Goal: Task Accomplishment & Management: Manage account settings

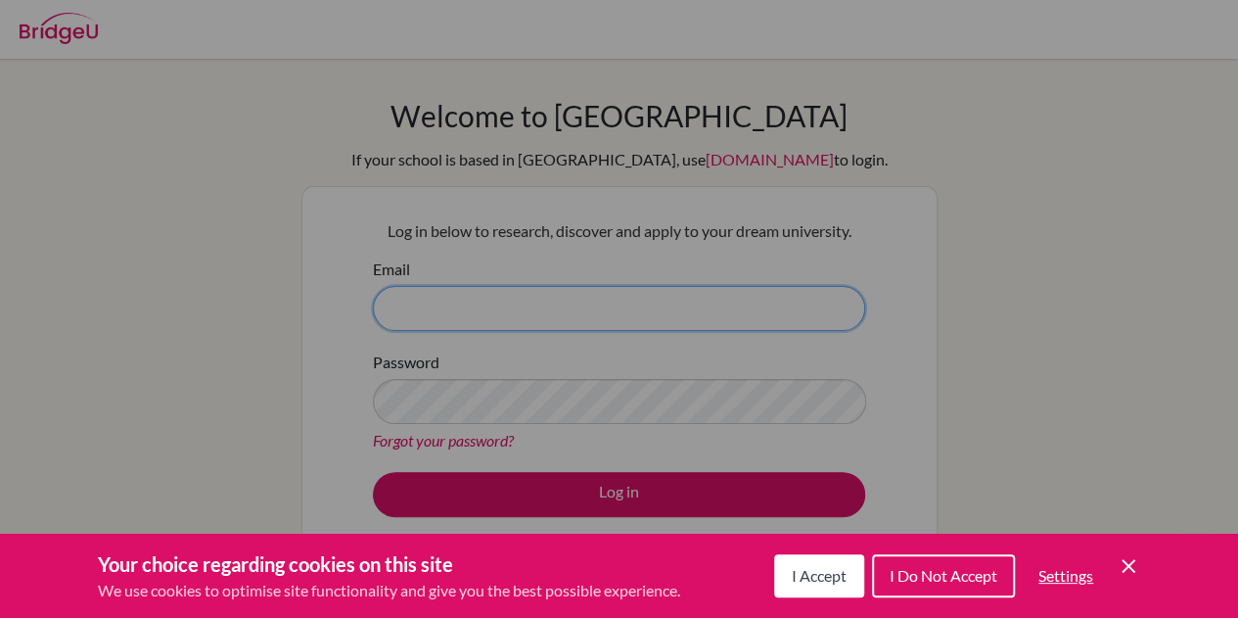
type input "krosenfield@isaruba.com"
drag, startPoint x: 722, startPoint y: 495, endPoint x: 977, endPoint y: 56, distance: 507.8
click at [977, 56] on div "Cookie Preferences" at bounding box center [619, 309] width 1238 height 618
click at [649, 486] on div "Cookie Preferences" at bounding box center [619, 309] width 1238 height 618
click at [800, 579] on span "I Accept" at bounding box center [819, 575] width 55 height 19
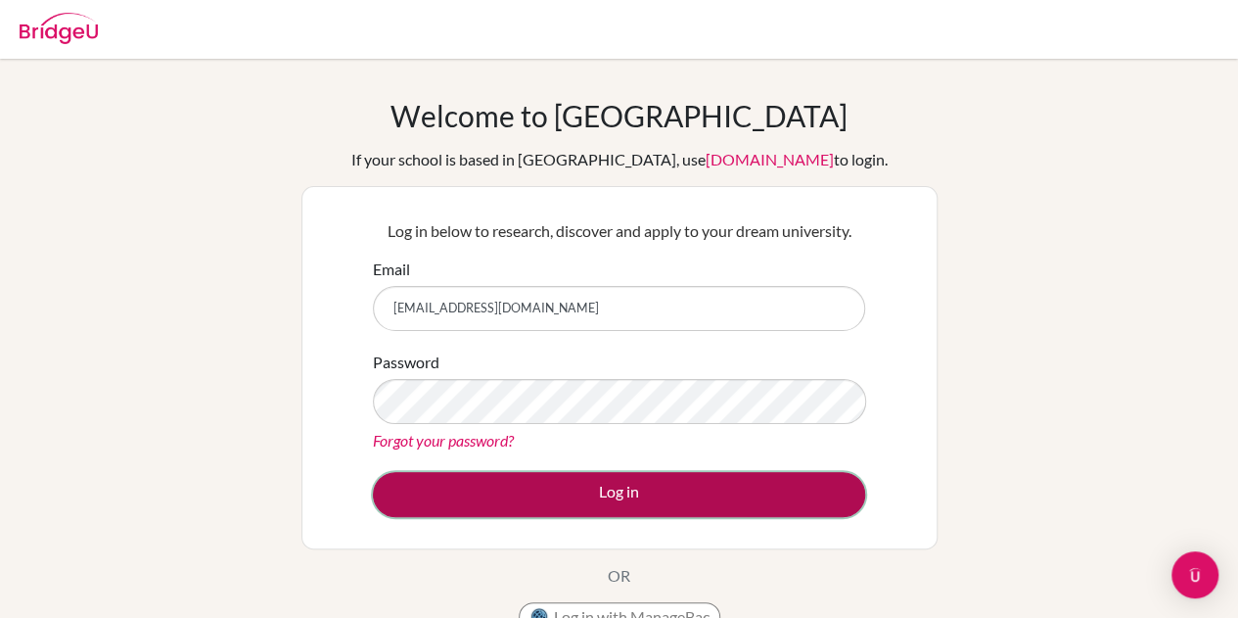
click at [612, 498] on button "Log in" at bounding box center [619, 494] width 492 height 45
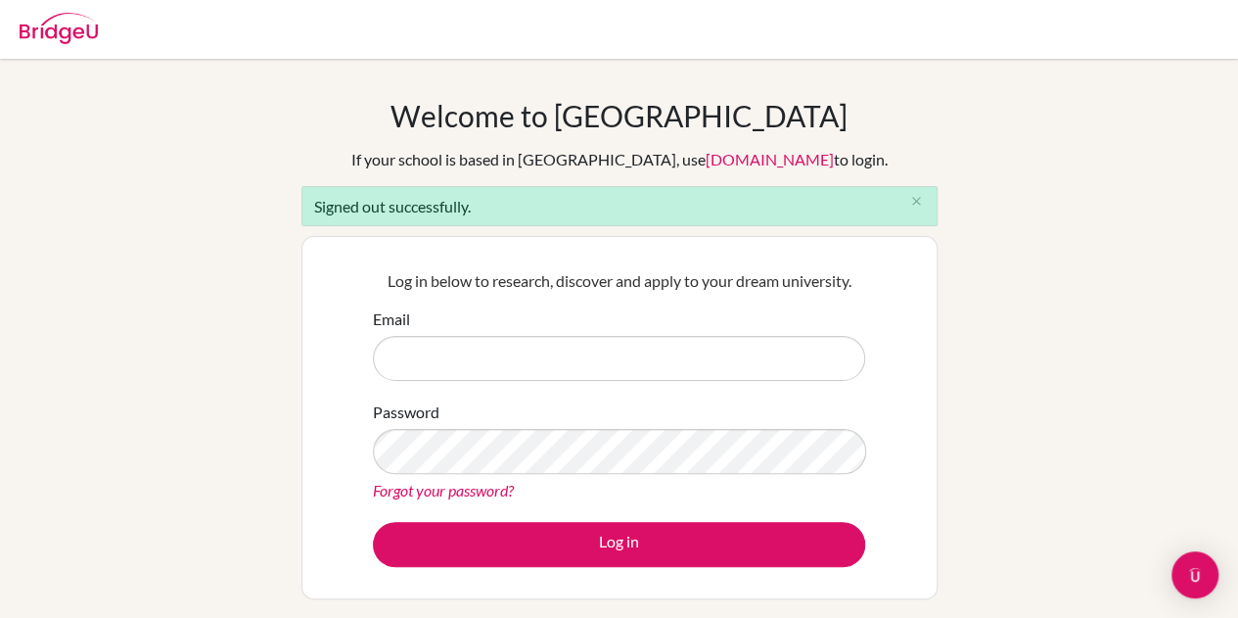
type input "[EMAIL_ADDRESS][DOMAIN_NAME]"
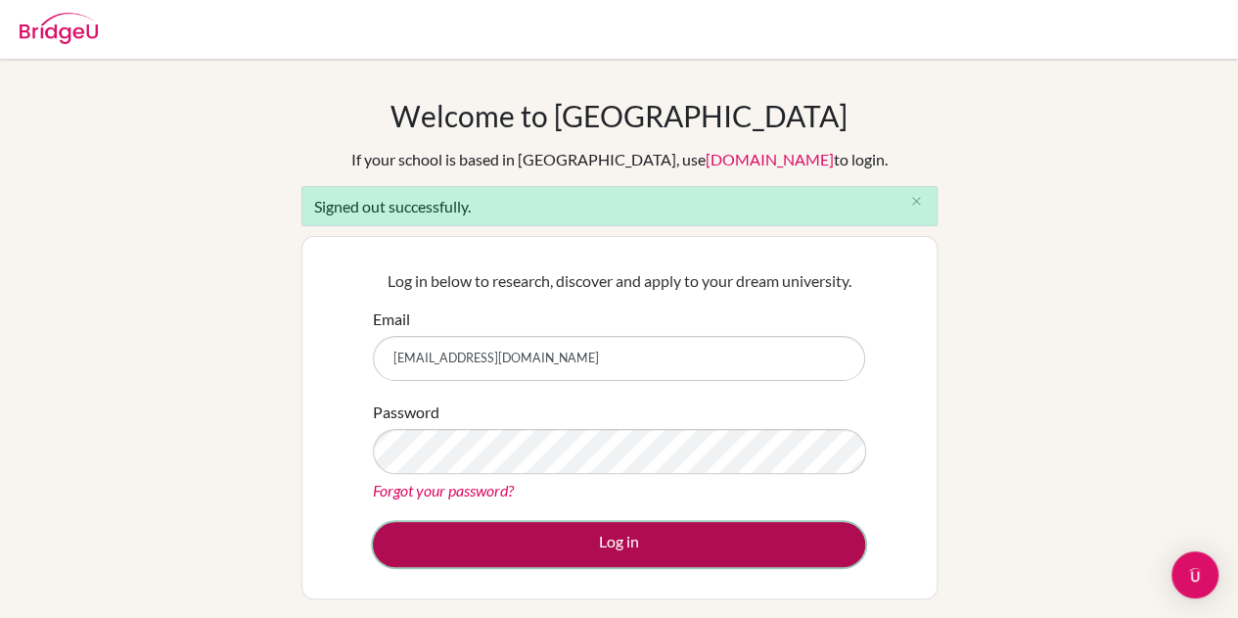
click at [542, 545] on button "Log in" at bounding box center [619, 544] width 492 height 45
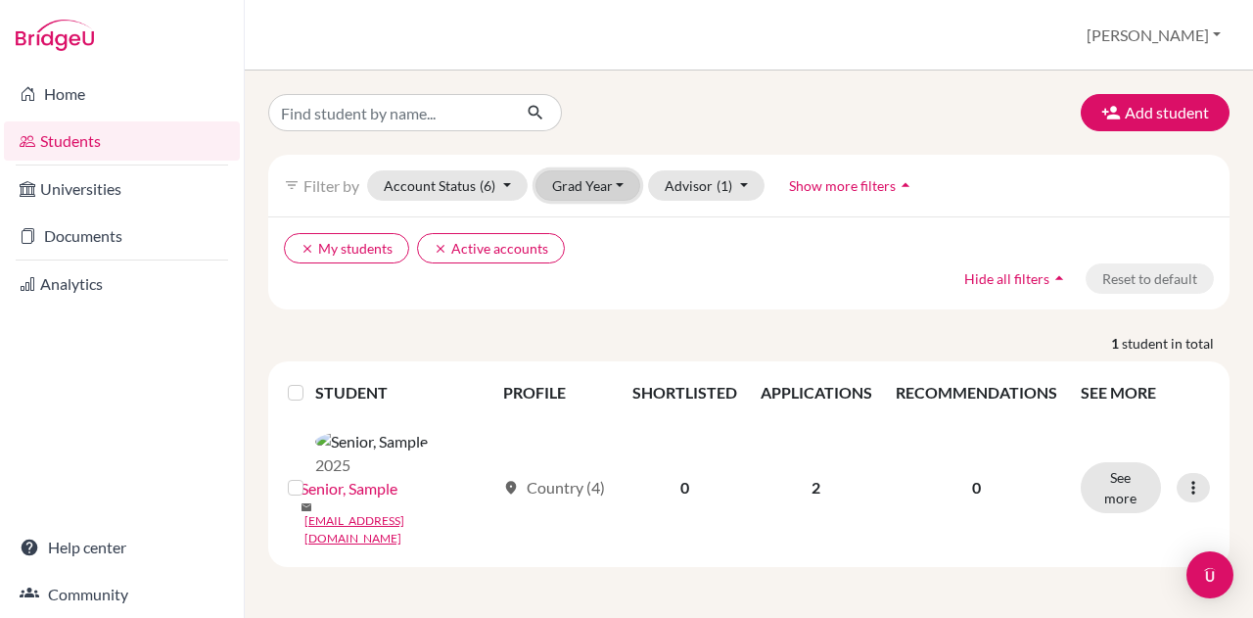
click at [560, 183] on button "Grad Year" at bounding box center [588, 185] width 106 height 30
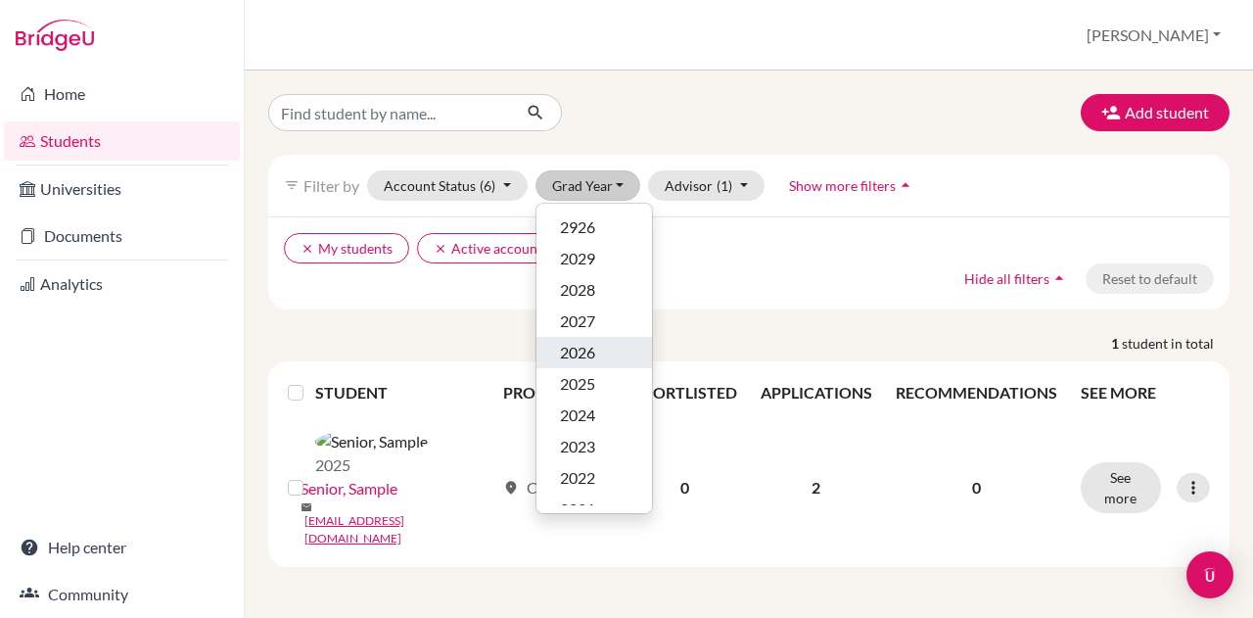
click at [567, 359] on span "2026" at bounding box center [577, 352] width 35 height 23
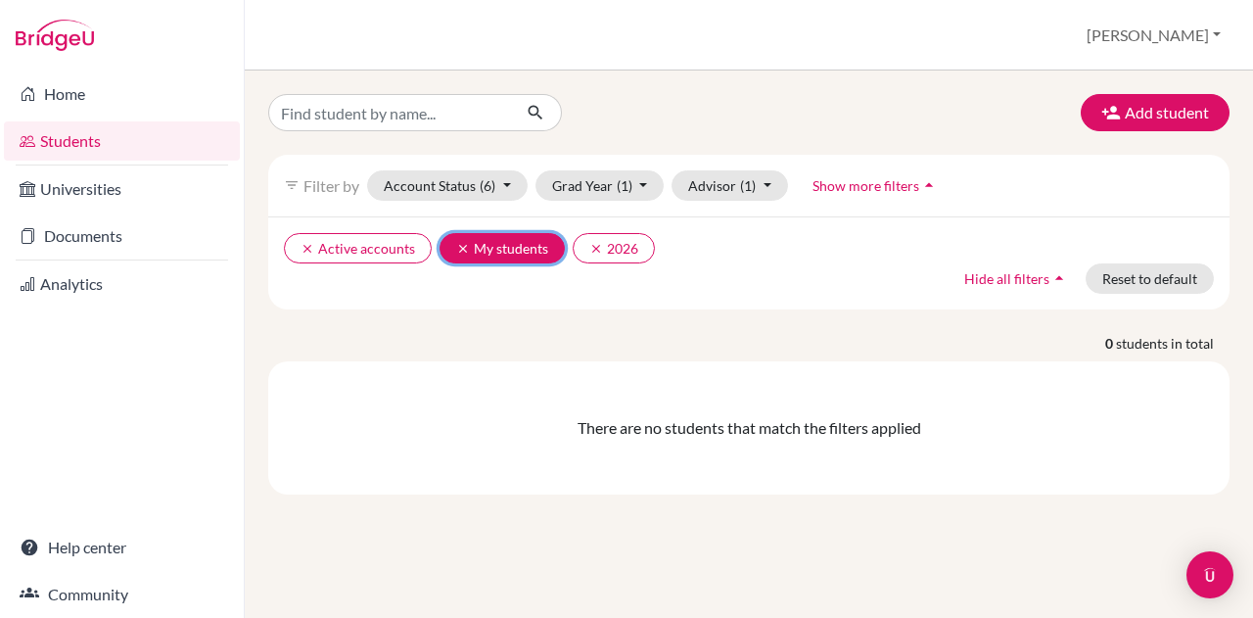
click at [458, 252] on icon "clear" at bounding box center [463, 249] width 14 height 14
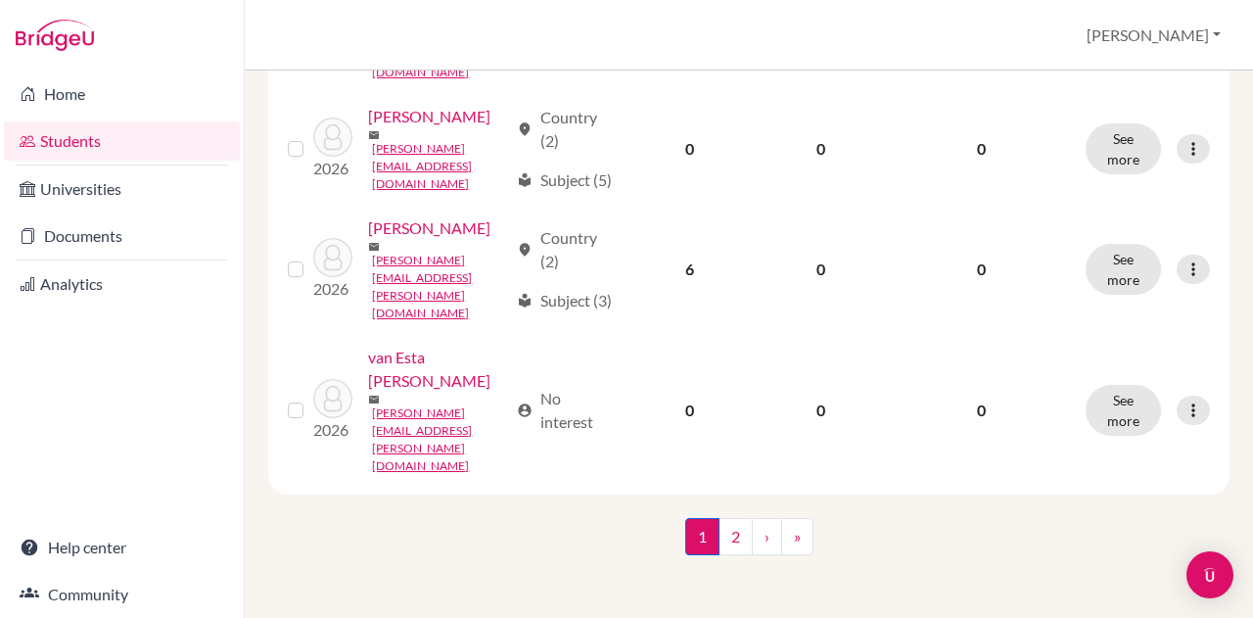
scroll to position [2535, 0]
click at [726, 531] on link "2" at bounding box center [735, 536] width 34 height 37
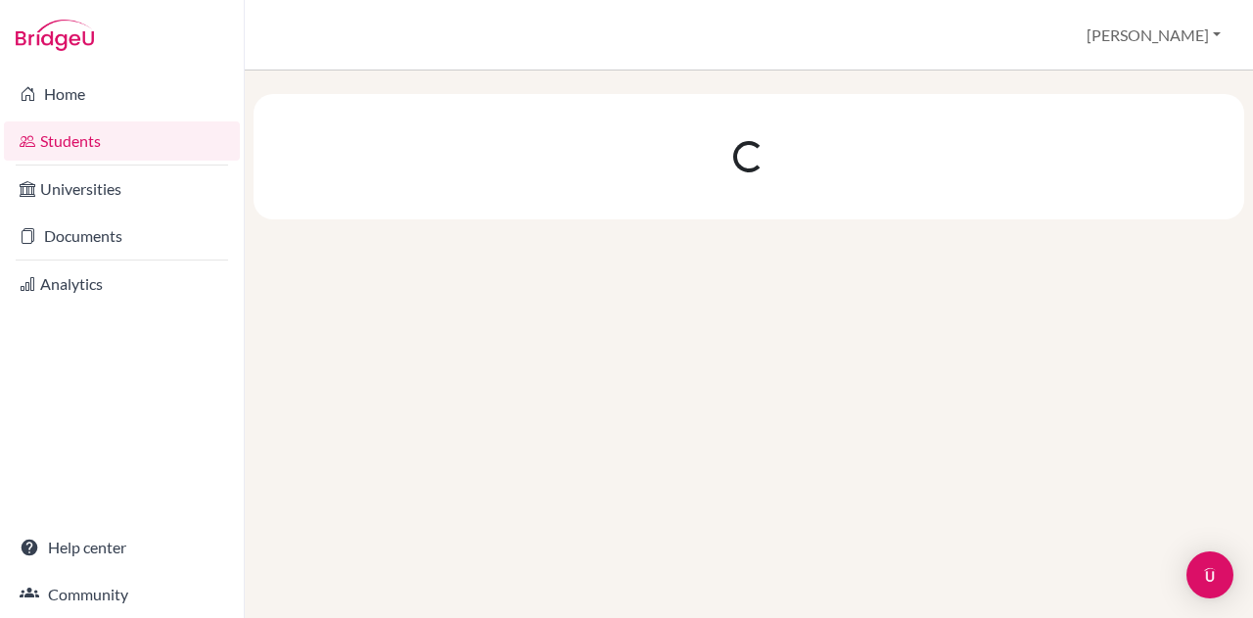
scroll to position [0, 0]
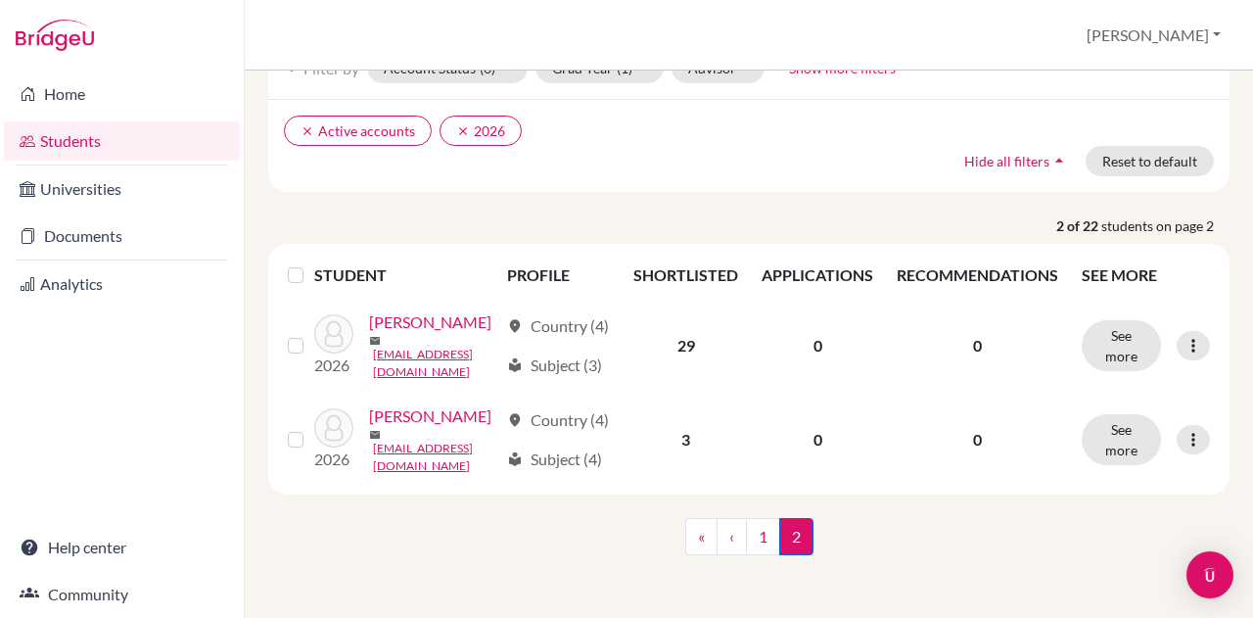
scroll to position [180, 0]
click at [763, 533] on link "1" at bounding box center [763, 536] width 34 height 37
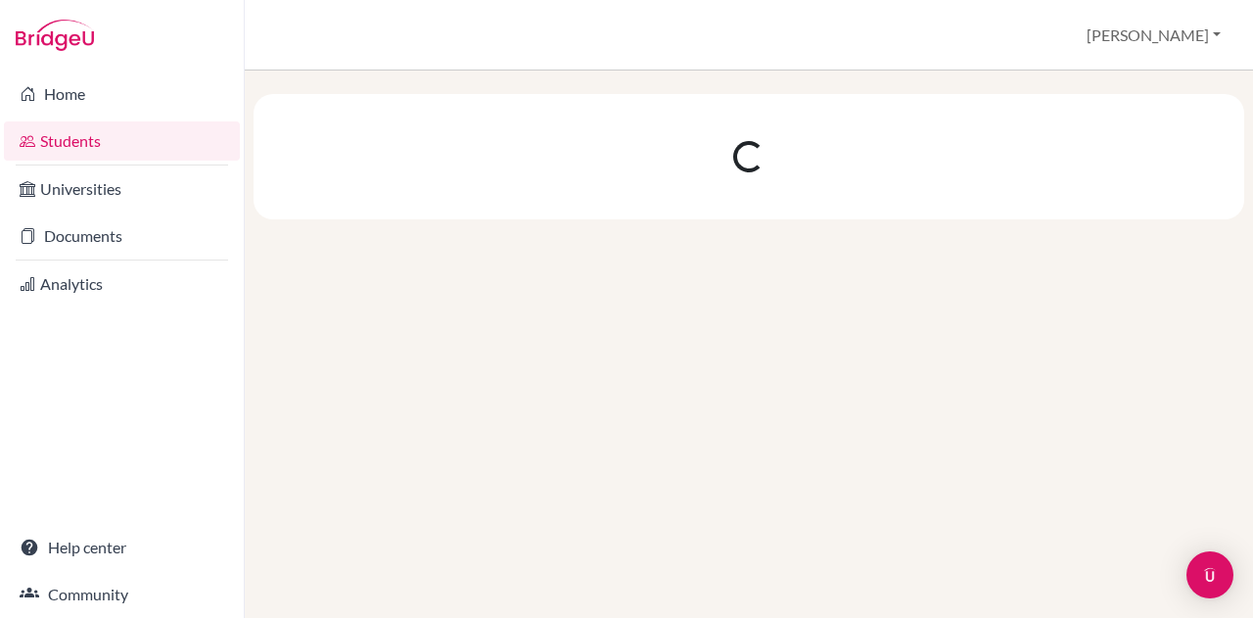
scroll to position [0, 0]
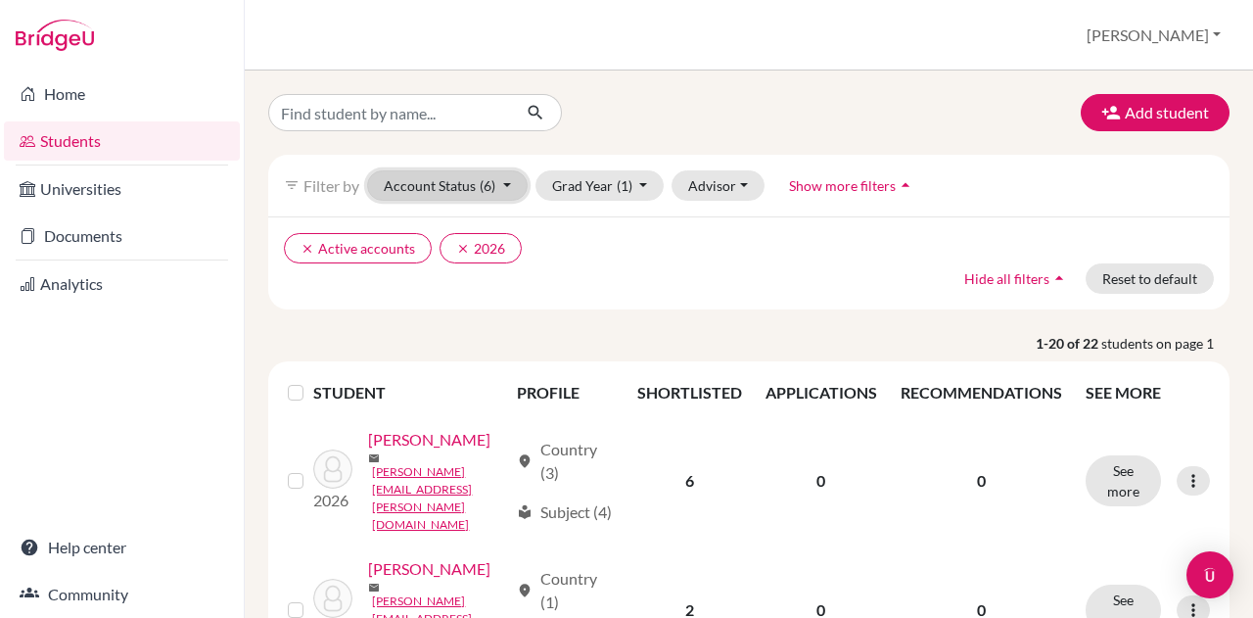
click at [488, 186] on span "(6)" at bounding box center [488, 185] width 16 height 17
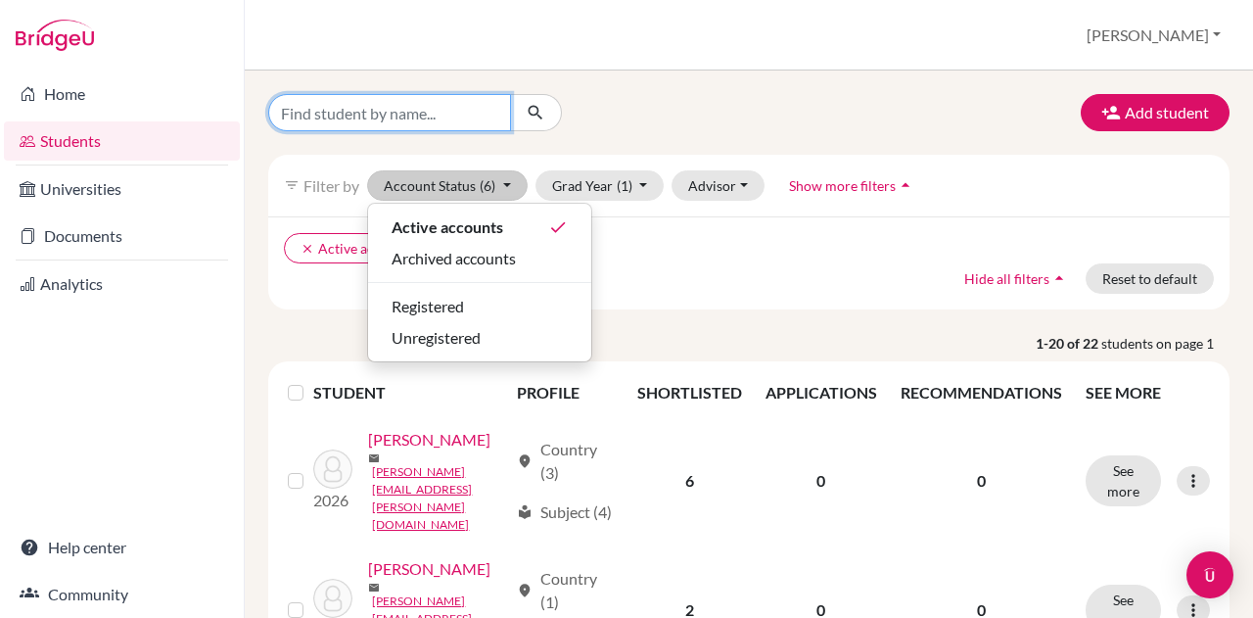
click at [440, 110] on input "Find student by name..." at bounding box center [389, 112] width 243 height 37
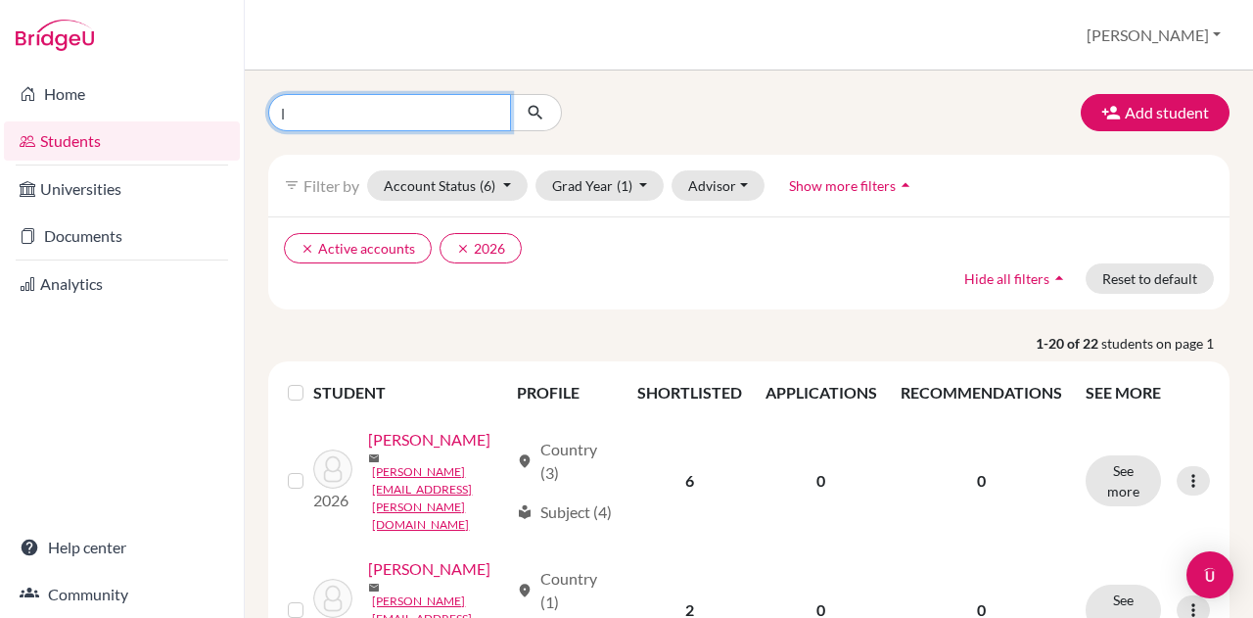
click at [440, 110] on input "l" at bounding box center [389, 112] width 243 height 37
type input "lope"
click button "submit" at bounding box center [536, 112] width 52 height 37
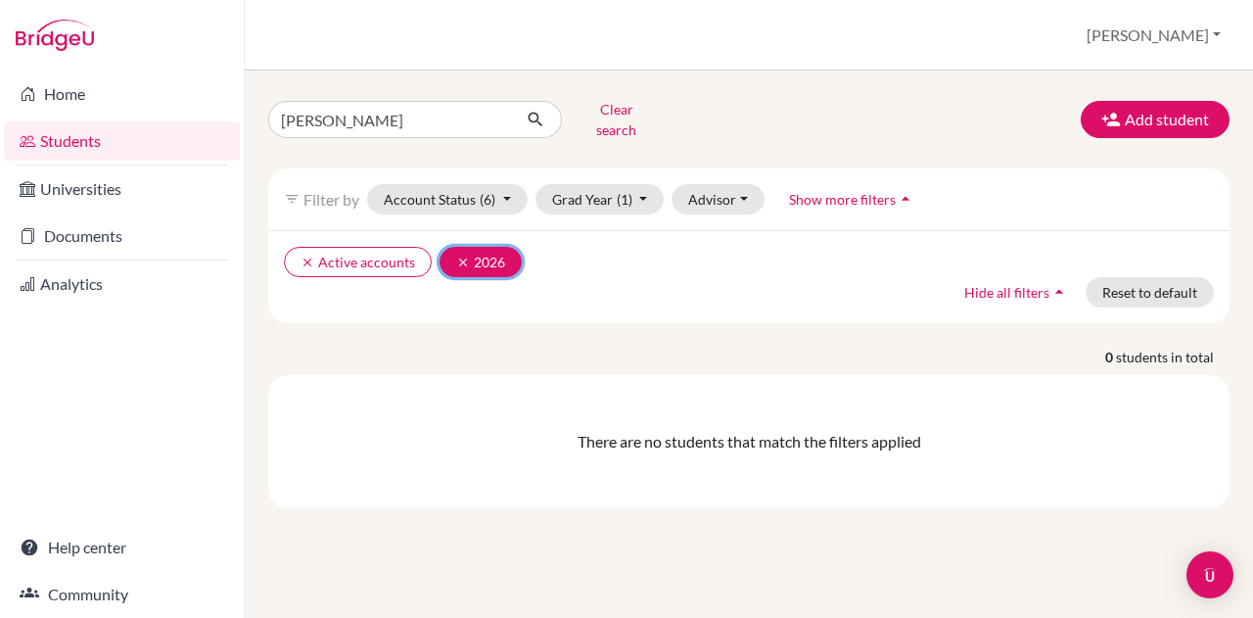
click at [456, 255] on icon "clear" at bounding box center [463, 262] width 14 height 14
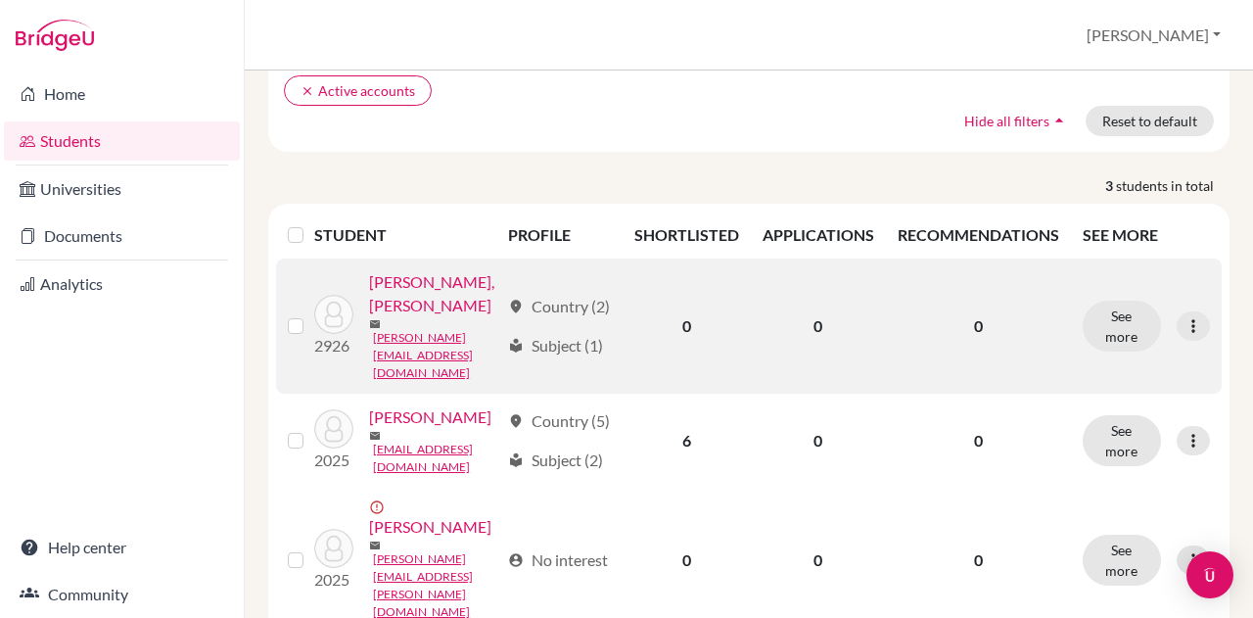
scroll to position [174, 0]
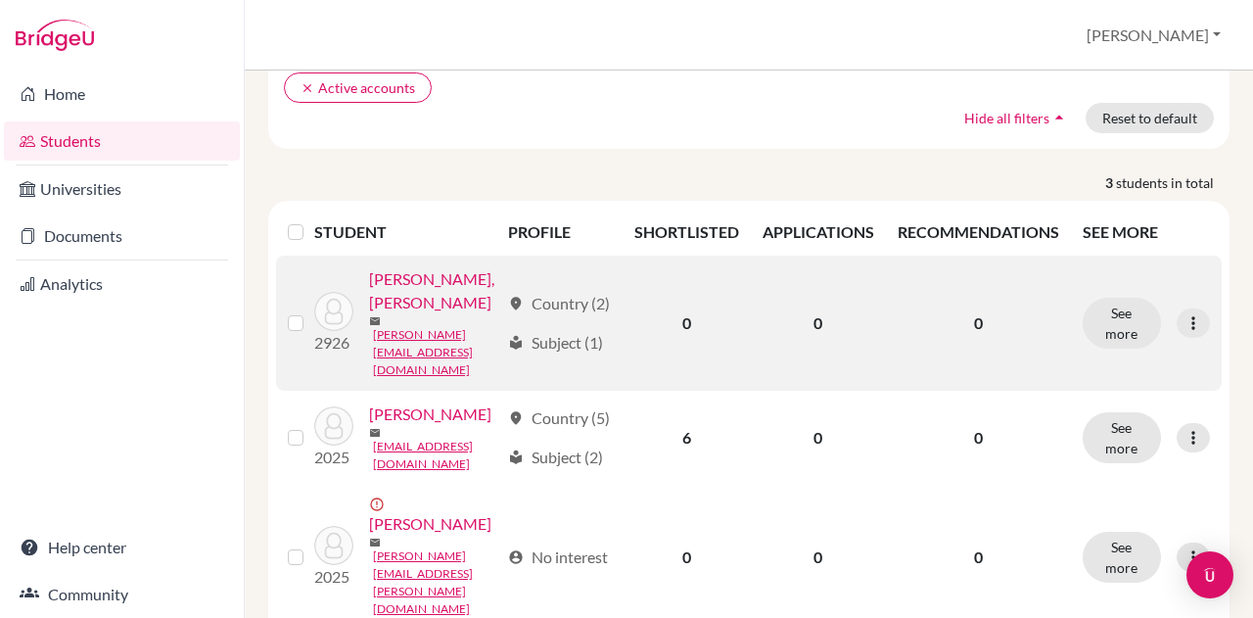
click at [413, 314] on link "Lope Medina, Juliana" at bounding box center [434, 290] width 130 height 47
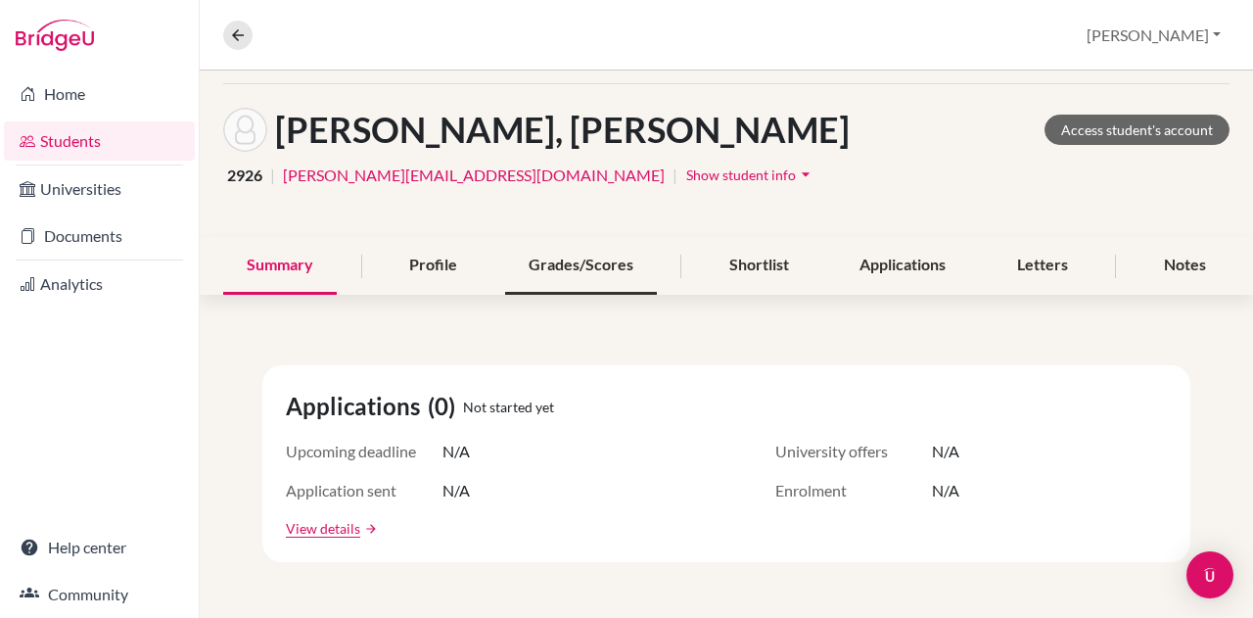
scroll to position [72, 0]
click at [730, 268] on div "Shortlist" at bounding box center [759, 265] width 107 height 58
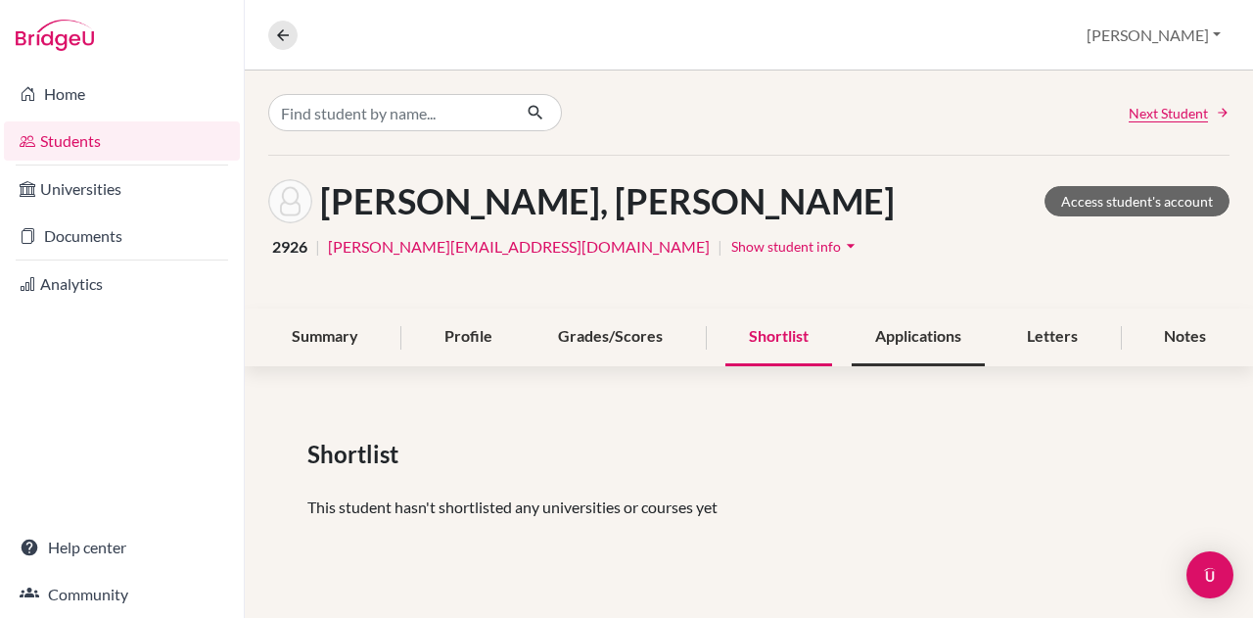
click at [899, 320] on div "Applications" at bounding box center [918, 337] width 133 height 58
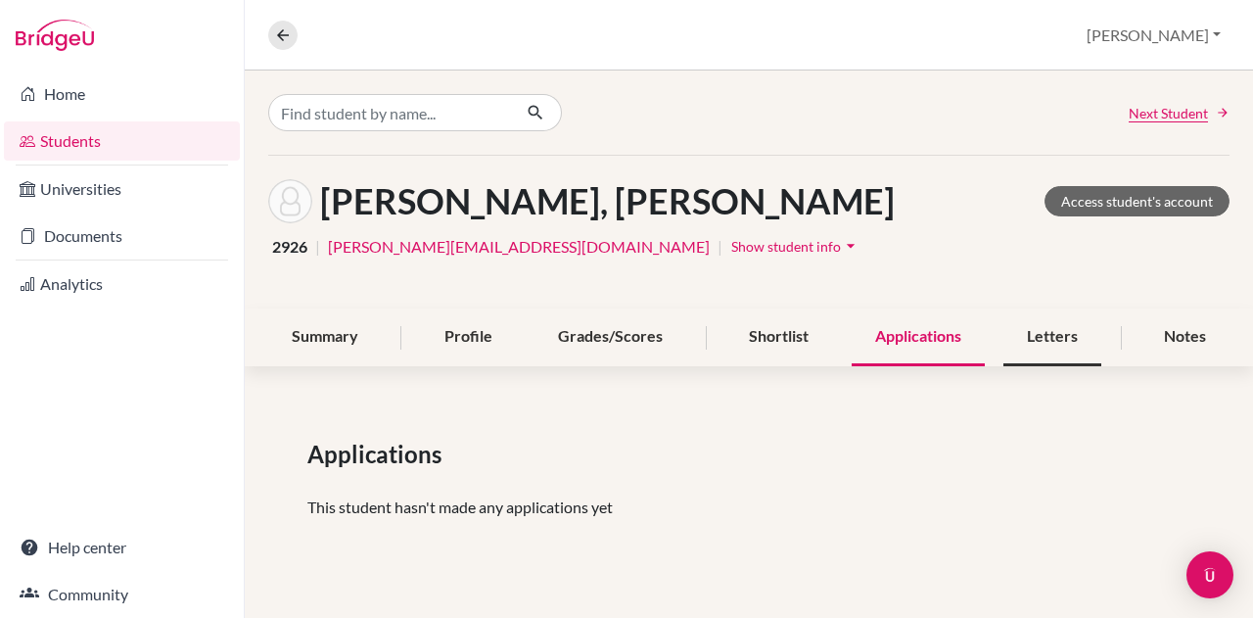
click at [1036, 342] on div "Letters" at bounding box center [1052, 337] width 98 height 58
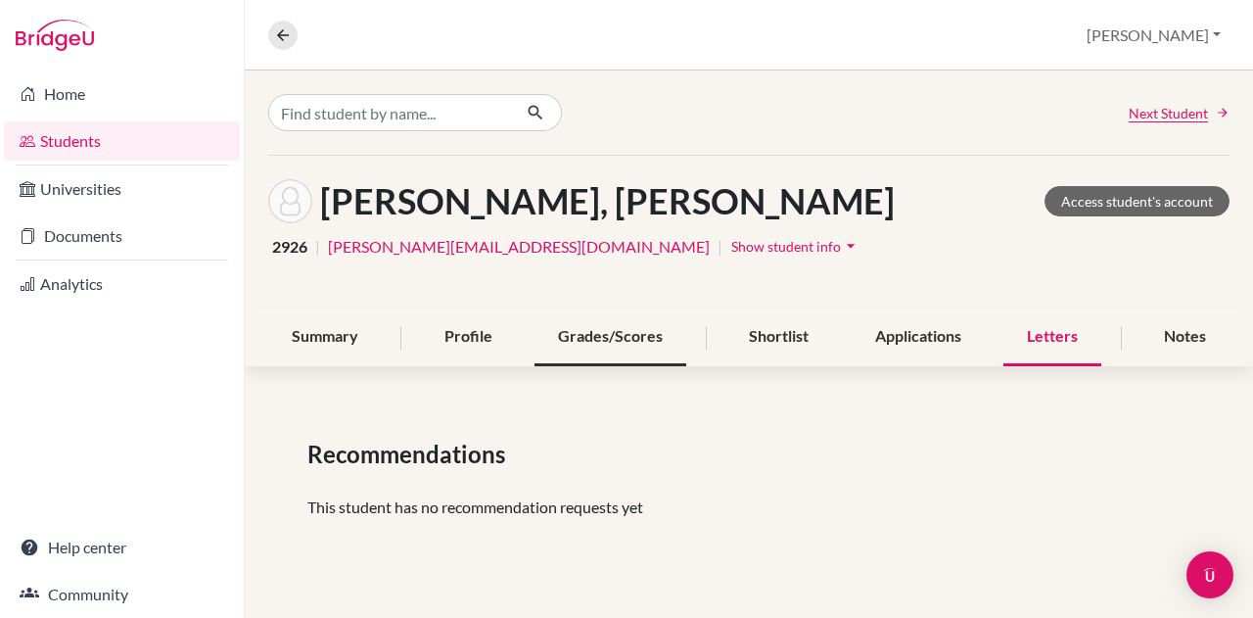
click at [669, 343] on div "Grades/Scores" at bounding box center [610, 337] width 152 height 58
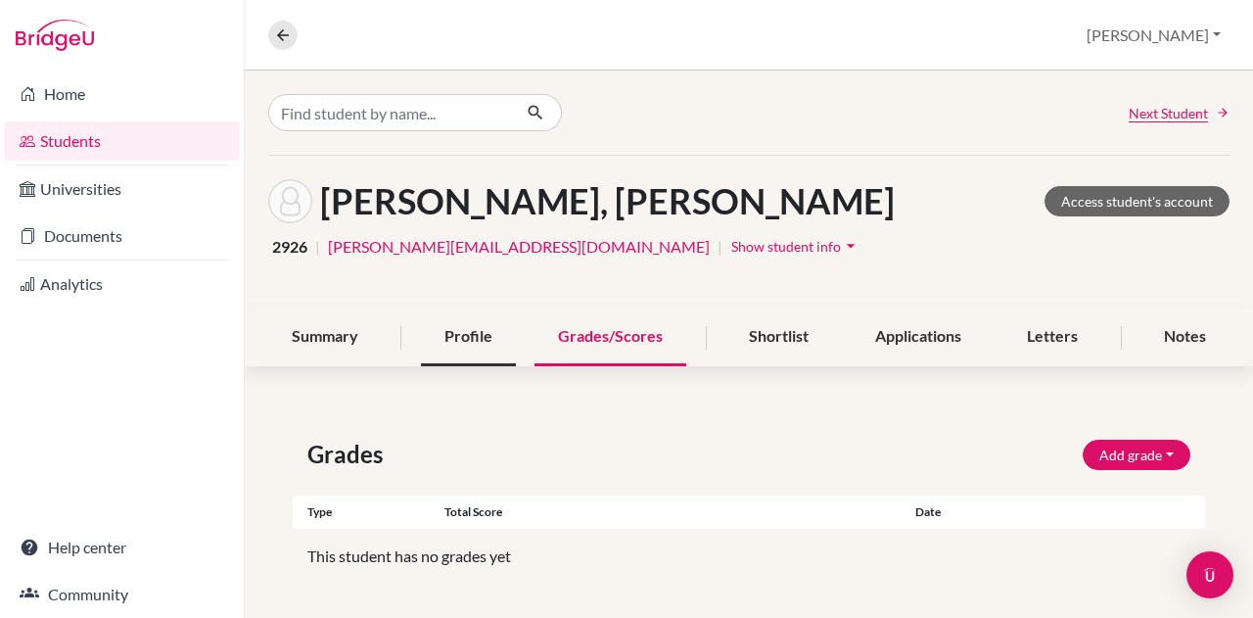
click at [459, 322] on div "Profile" at bounding box center [468, 337] width 95 height 58
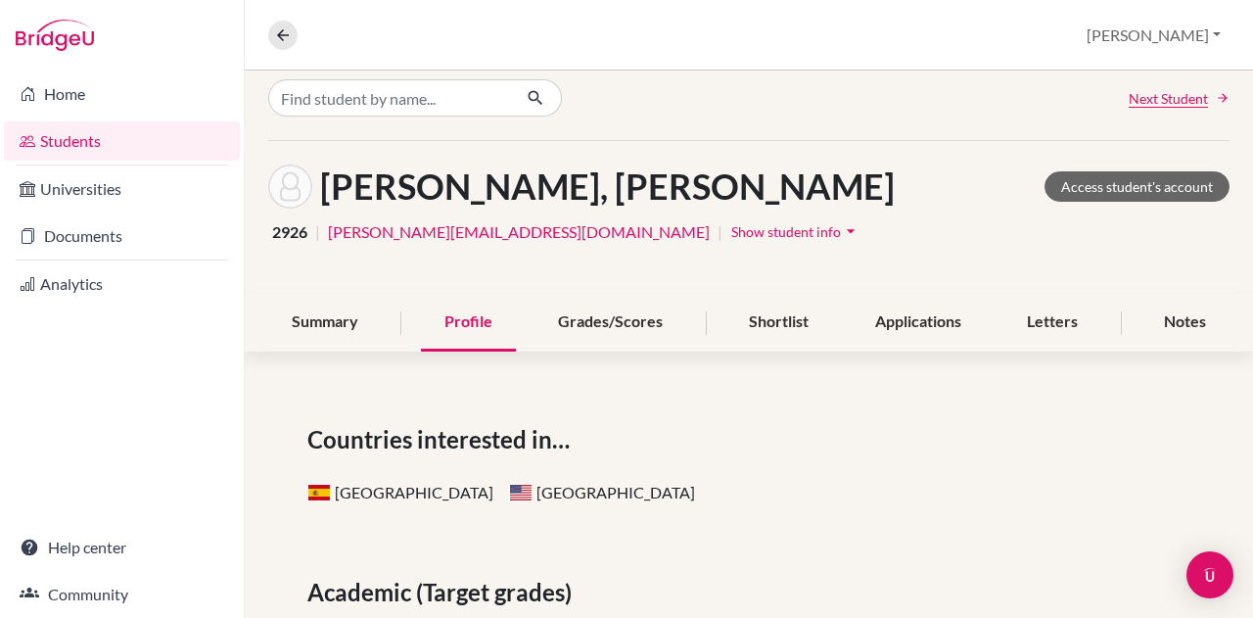
scroll to position [15, 0]
click at [331, 317] on div "Summary" at bounding box center [325, 323] width 114 height 58
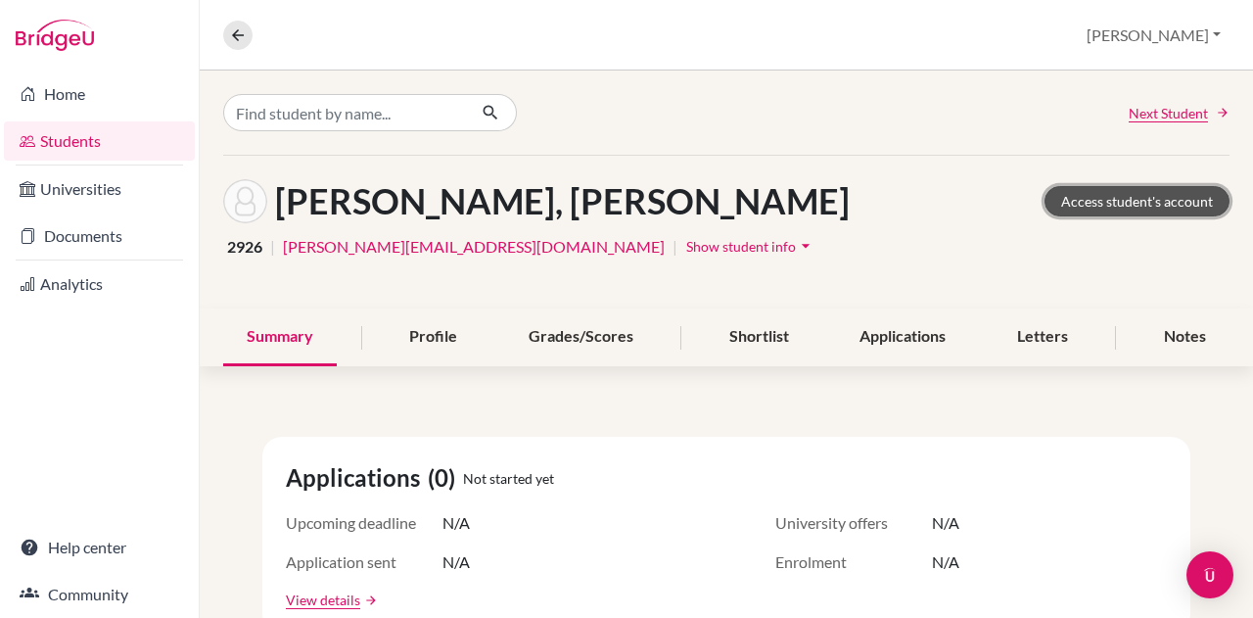
click at [1083, 195] on link "Access student's account" at bounding box center [1136, 201] width 185 height 30
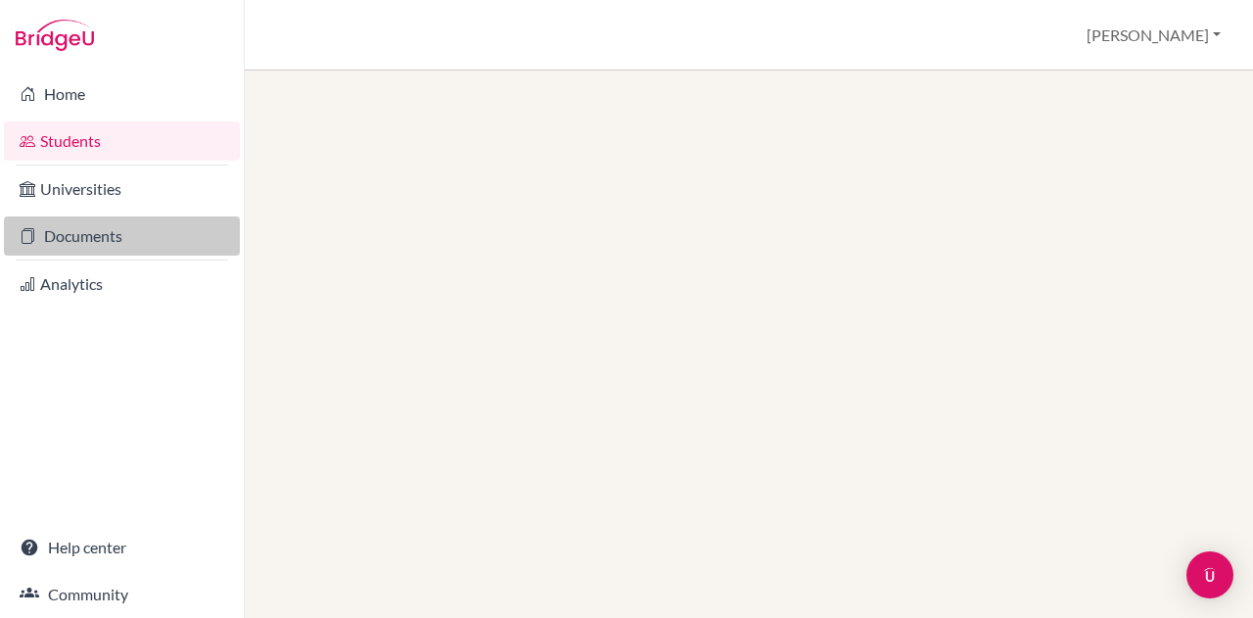
click at [65, 228] on link "Documents" at bounding box center [122, 235] width 236 height 39
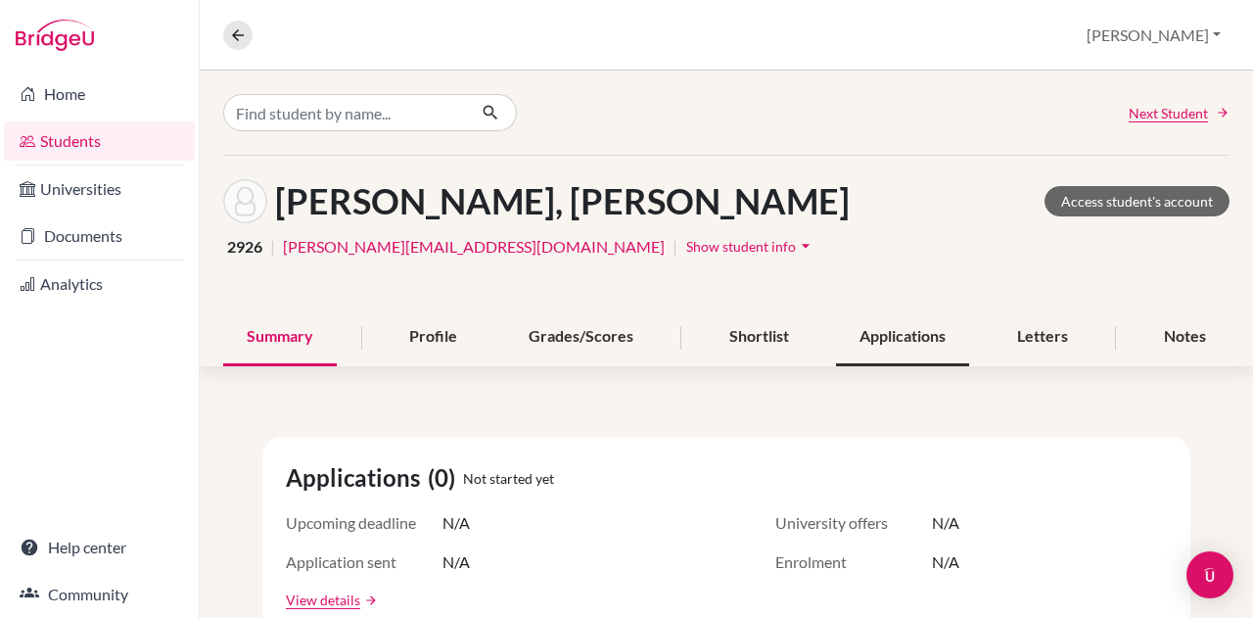
click at [876, 349] on div "Applications" at bounding box center [902, 337] width 133 height 58
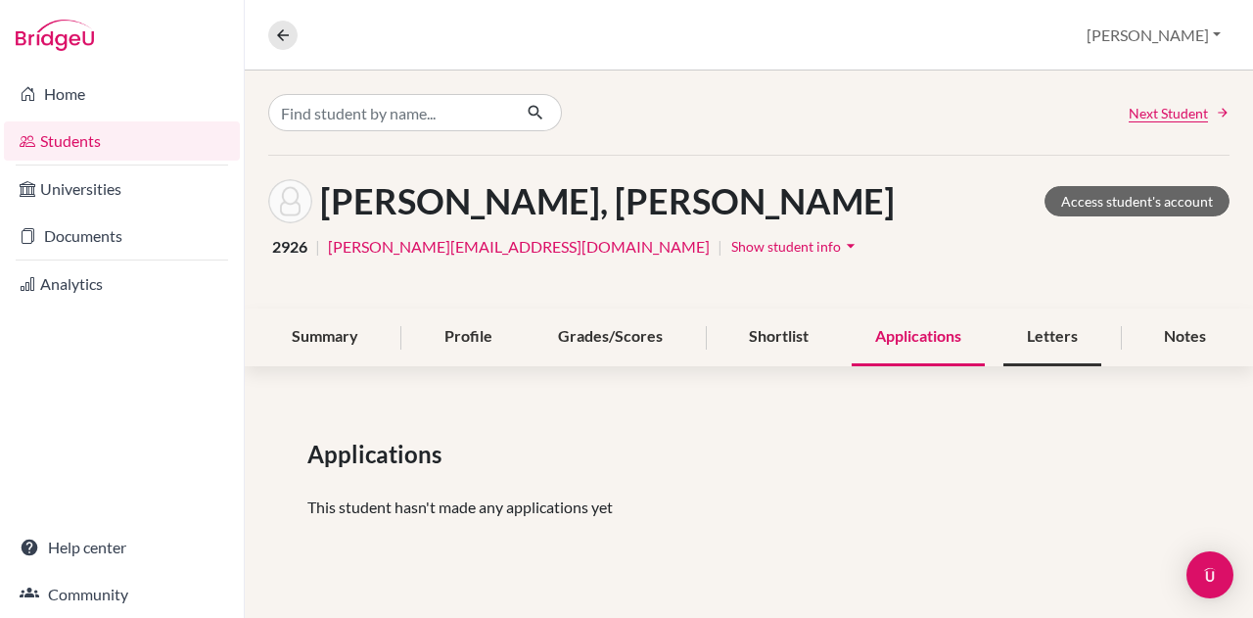
click at [1046, 334] on div "Letters" at bounding box center [1052, 337] width 98 height 58
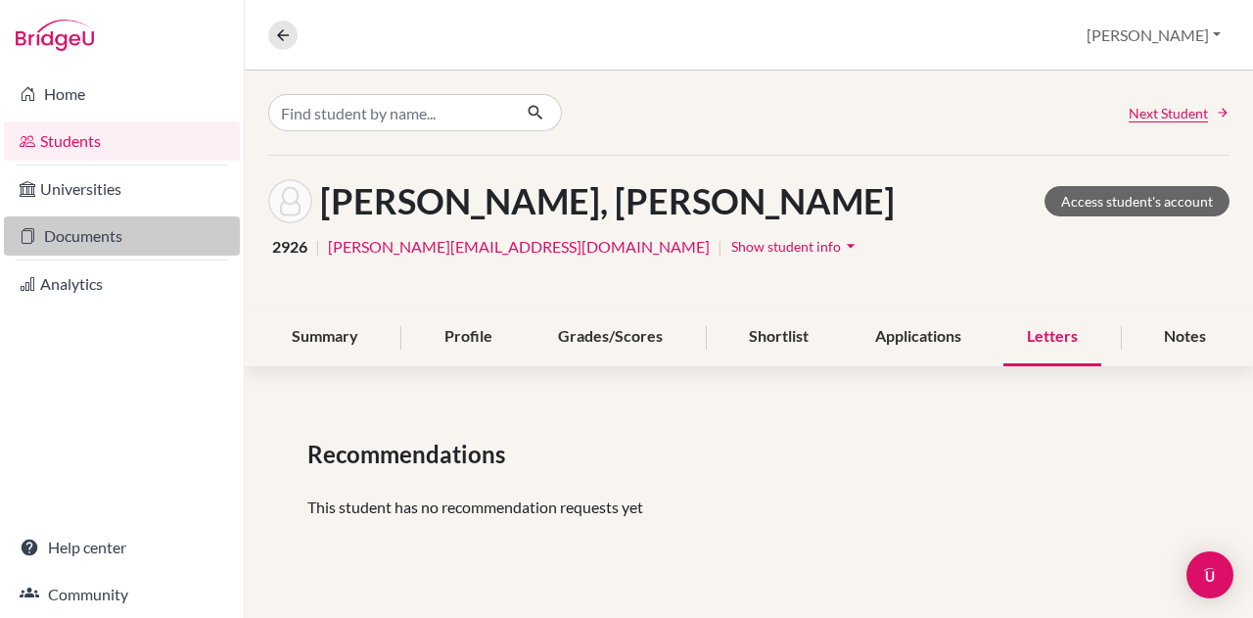
click at [123, 226] on link "Documents" at bounding box center [122, 235] width 236 height 39
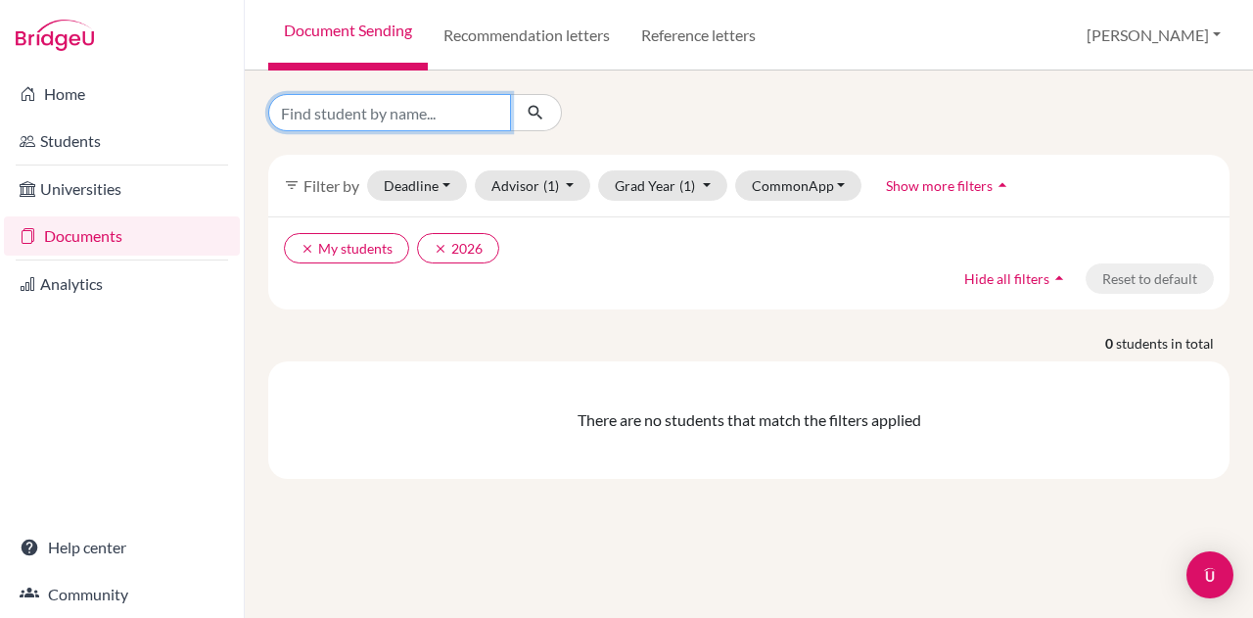
click at [416, 113] on input "Find student by name..." at bounding box center [389, 112] width 243 height 37
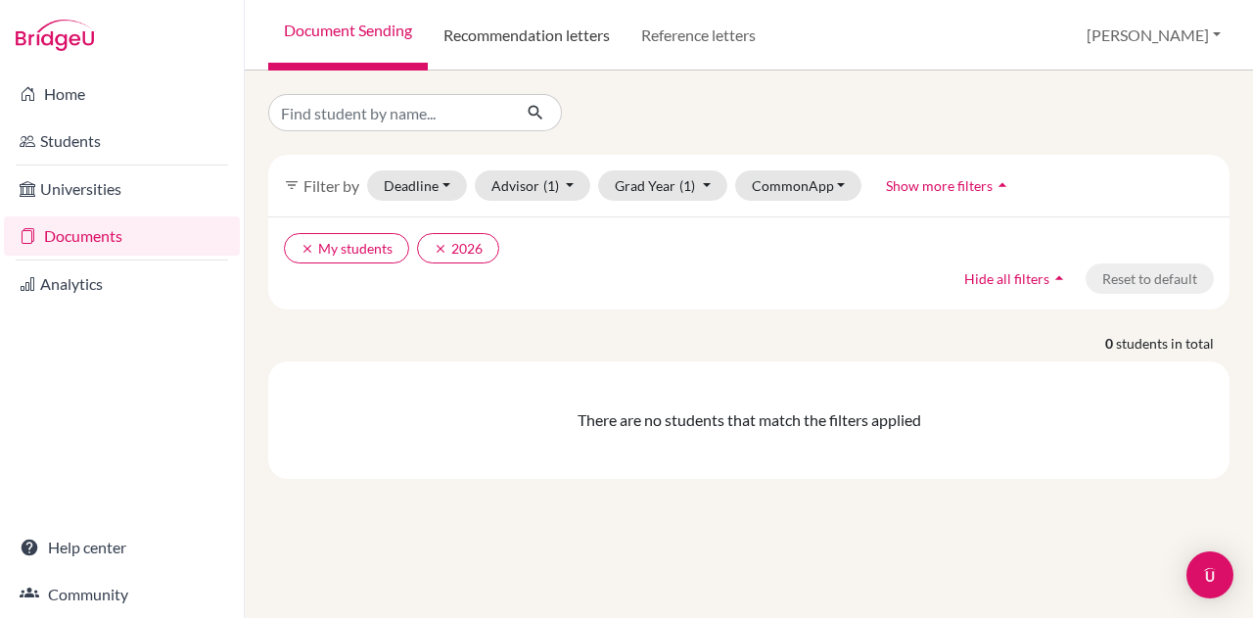
click at [506, 45] on link "Recommendation letters" at bounding box center [527, 35] width 198 height 70
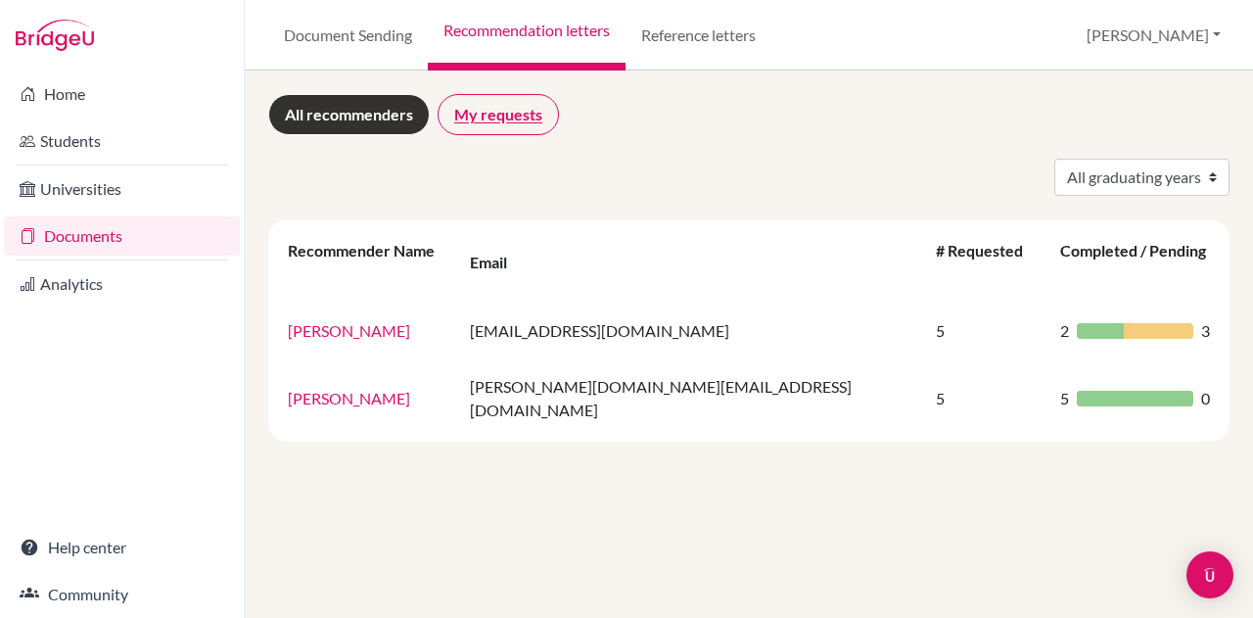
click at [480, 108] on link "My requests" at bounding box center [498, 114] width 121 height 41
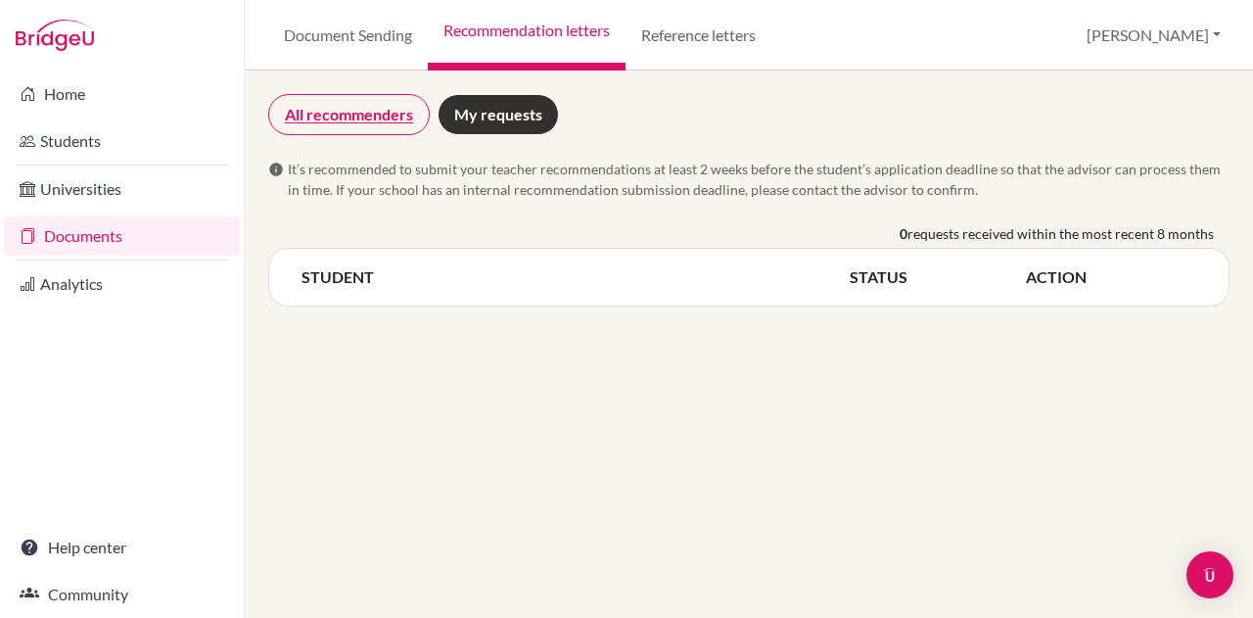
click at [371, 103] on link "All recommenders" at bounding box center [349, 114] width 162 height 41
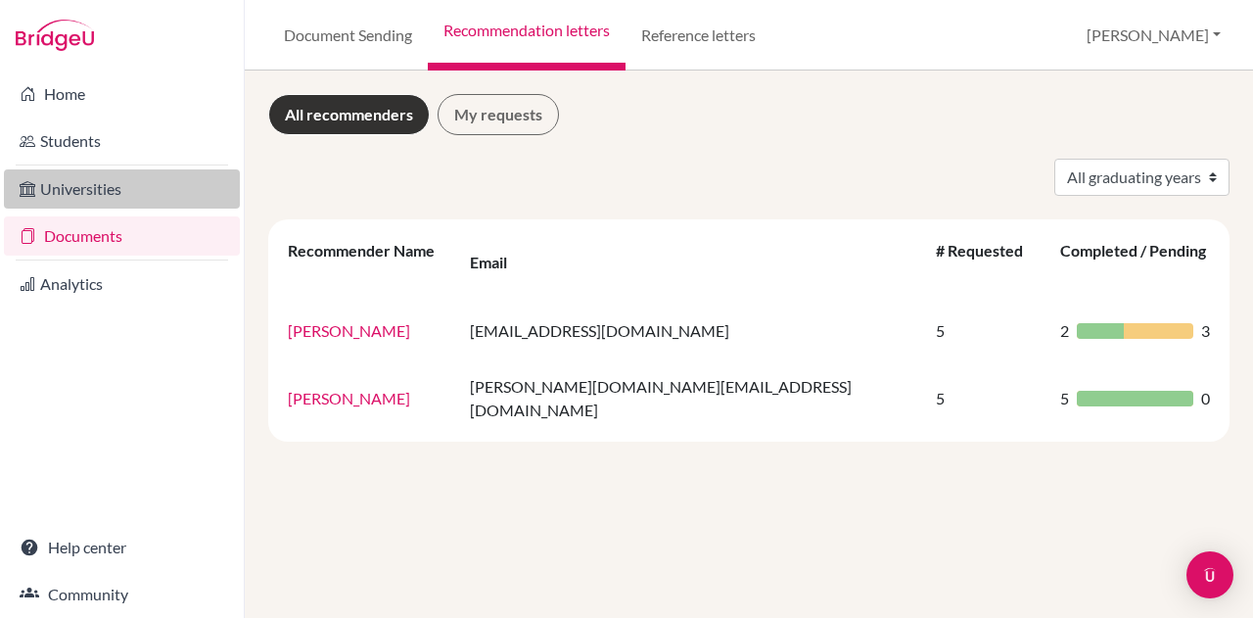
click at [90, 181] on link "Universities" at bounding box center [122, 188] width 236 height 39
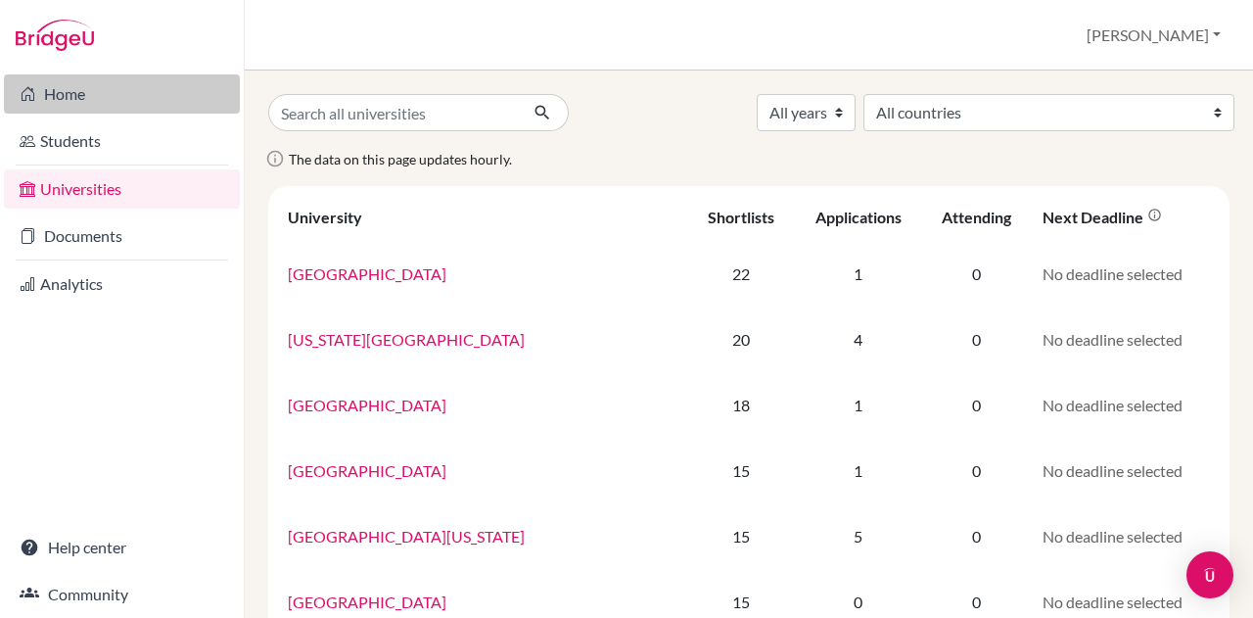
click at [77, 79] on link "Home" at bounding box center [122, 93] width 236 height 39
